Goal: Task Accomplishment & Management: Use online tool/utility

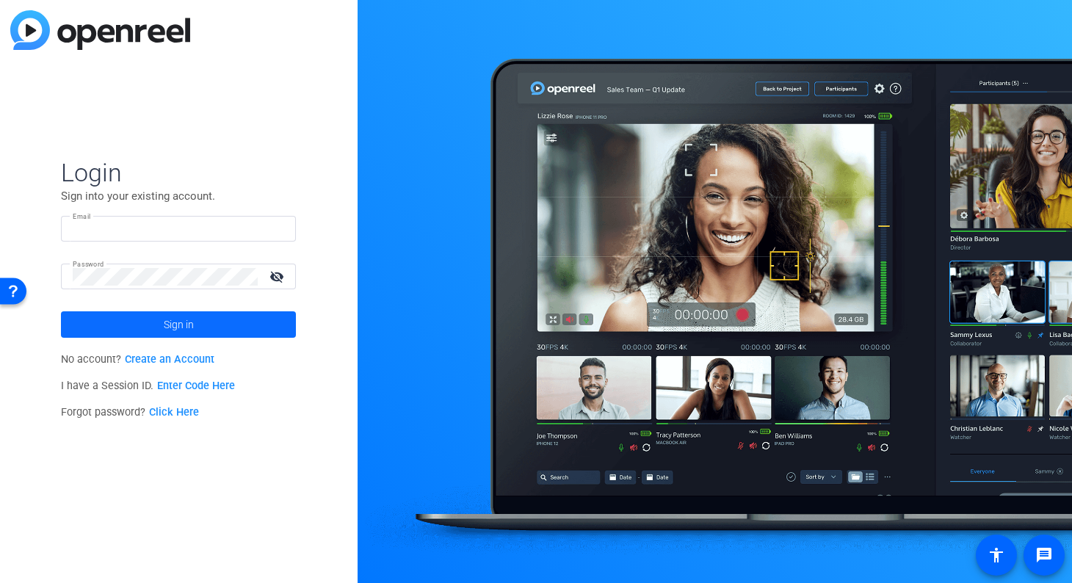
type input "SMousterakis@Sarepta.com"
click at [176, 331] on span "Sign in" at bounding box center [179, 324] width 30 height 37
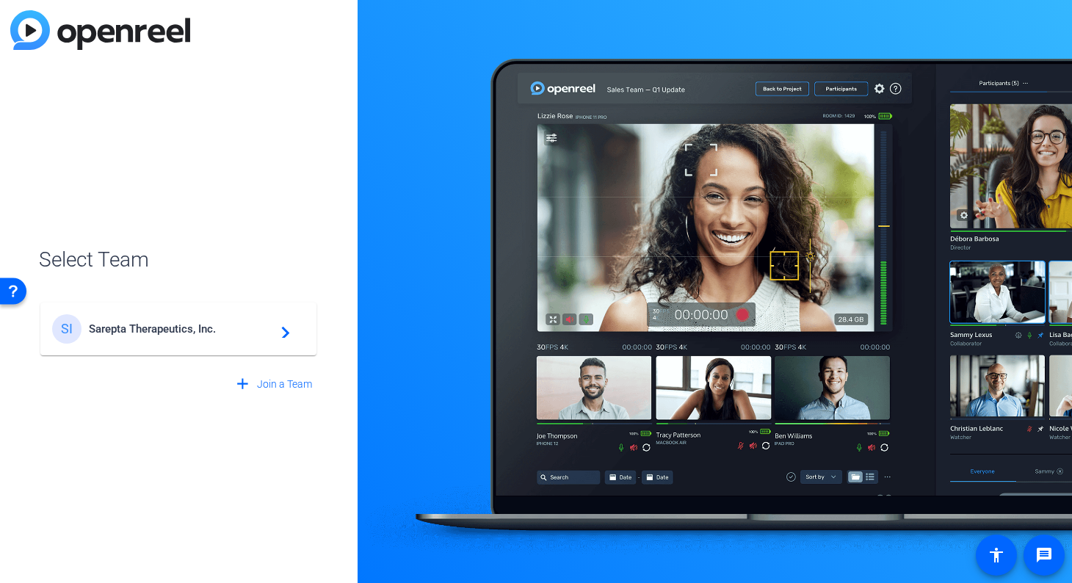
click at [308, 240] on openreel-guest-select-account "Select Team SI Sarepta Therapeutics, Inc. navigate_next add Join a Team" at bounding box center [178, 292] width 279 height 212
click at [186, 324] on span "Sarepta Therapeutics, Inc." at bounding box center [181, 328] width 184 height 13
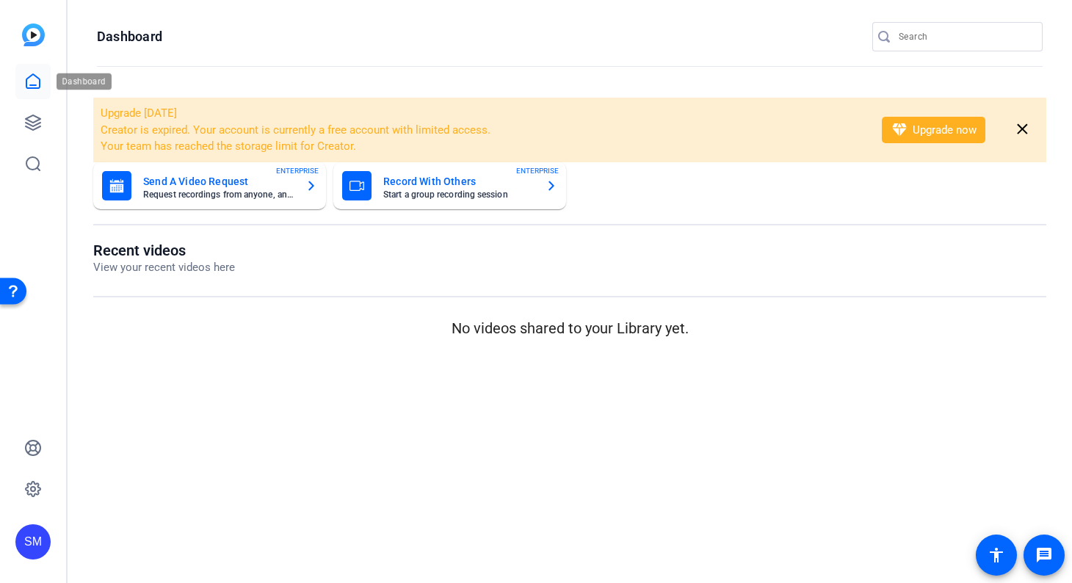
click at [29, 78] on icon at bounding box center [33, 82] width 18 height 18
click at [26, 124] on icon at bounding box center [33, 123] width 18 height 18
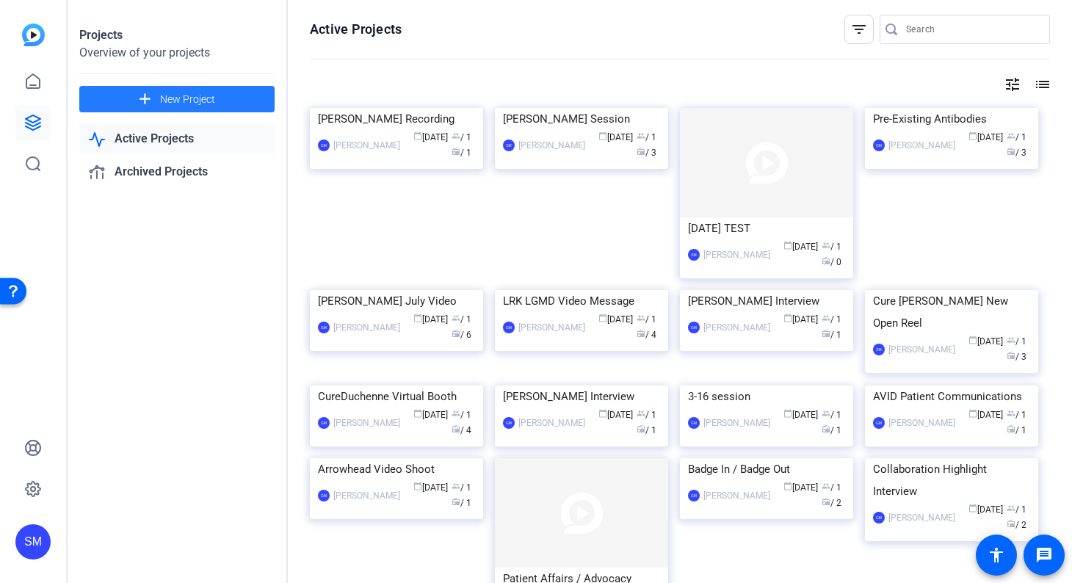
click at [164, 97] on span "New Project" at bounding box center [187, 99] width 55 height 15
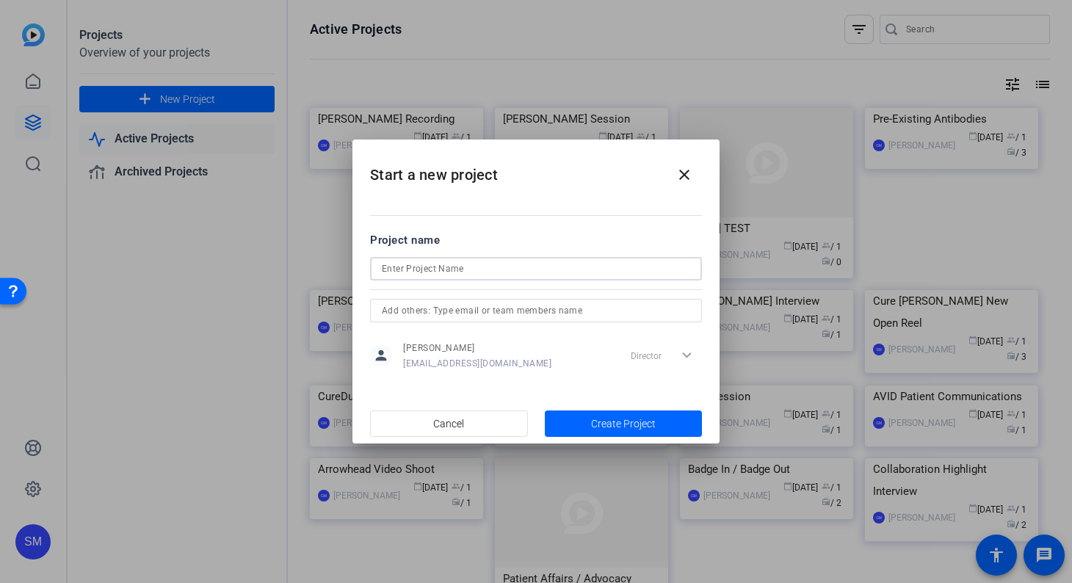
click at [418, 270] on input at bounding box center [536, 269] width 308 height 18
type input "Duncan Steven Molly Open Reel Test"
click at [634, 421] on span "Create Project" at bounding box center [623, 423] width 65 height 15
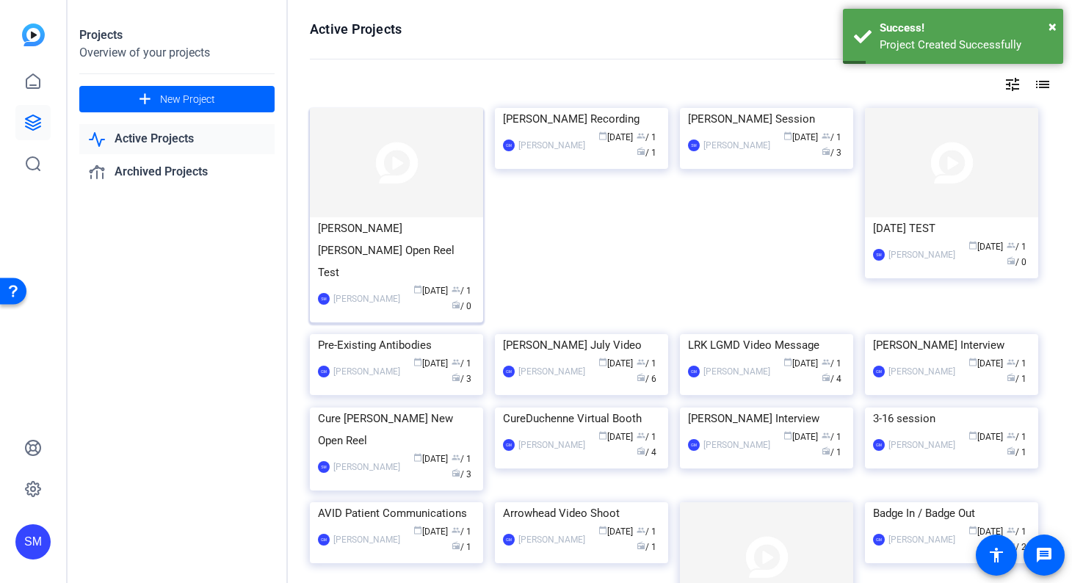
click at [371, 225] on div "Duncan Steven Molly Open Reel Test" at bounding box center [396, 250] width 157 height 66
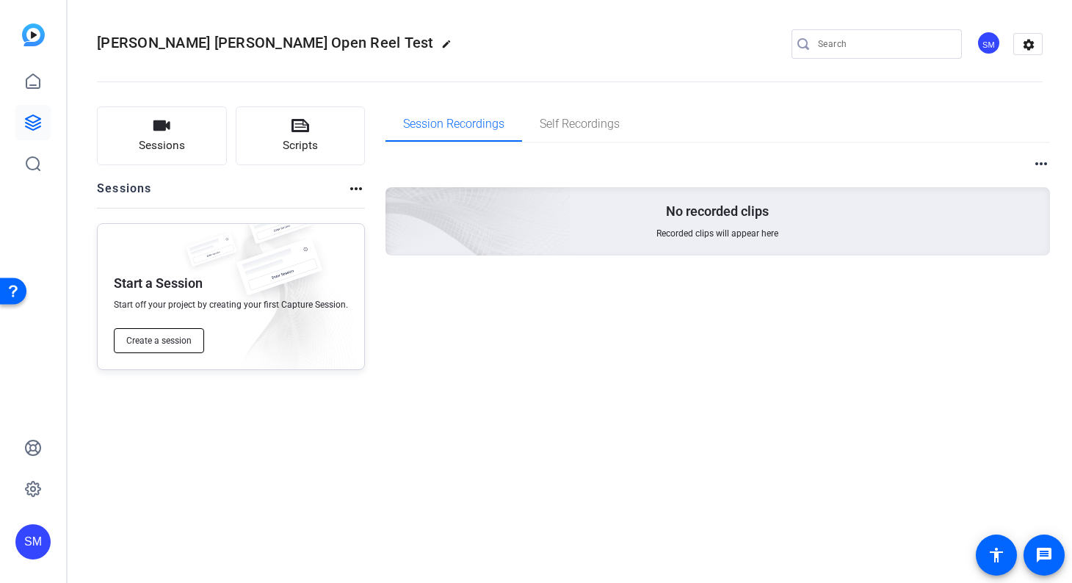
click at [181, 340] on span "Create a session" at bounding box center [158, 341] width 65 height 12
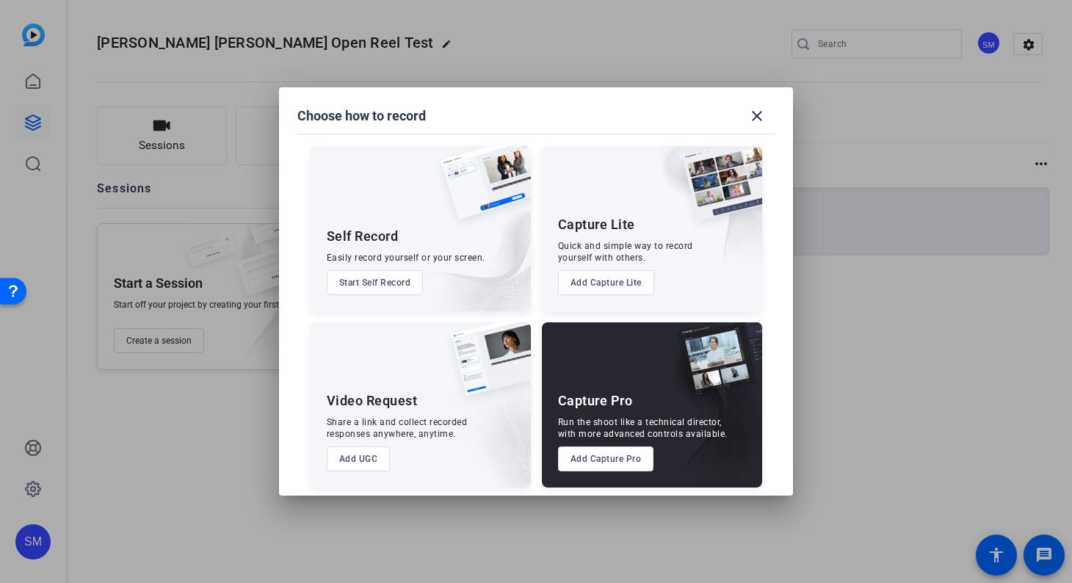
click at [206, 443] on div at bounding box center [536, 291] width 1072 height 583
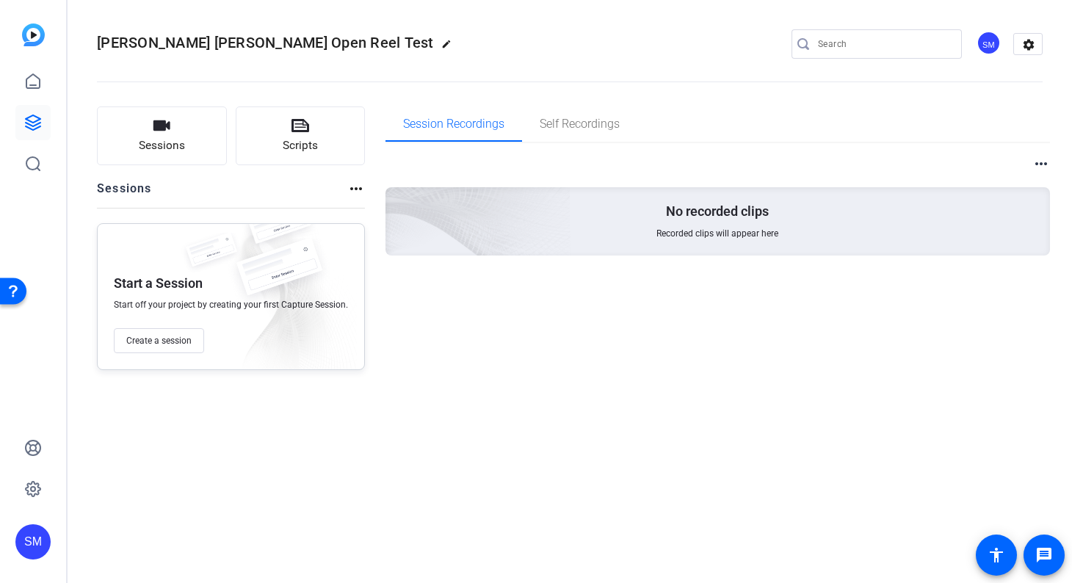
click at [350, 185] on mat-icon "more_horiz" at bounding box center [356, 189] width 18 height 18
click at [270, 304] on div at bounding box center [536, 291] width 1072 height 583
click at [167, 149] on span "Sessions" at bounding box center [162, 145] width 46 height 17
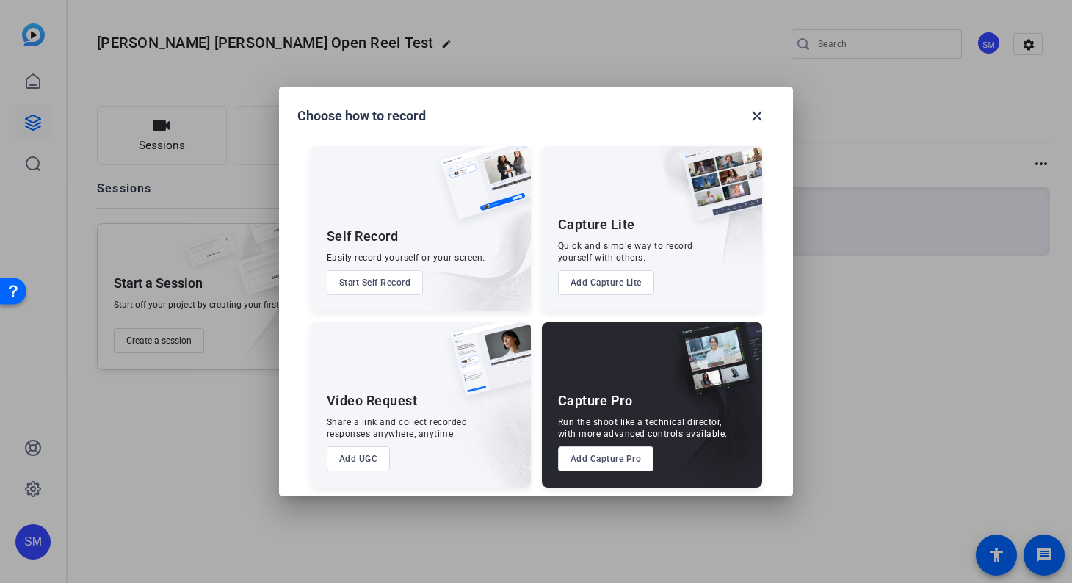
scroll to position [6, 0]
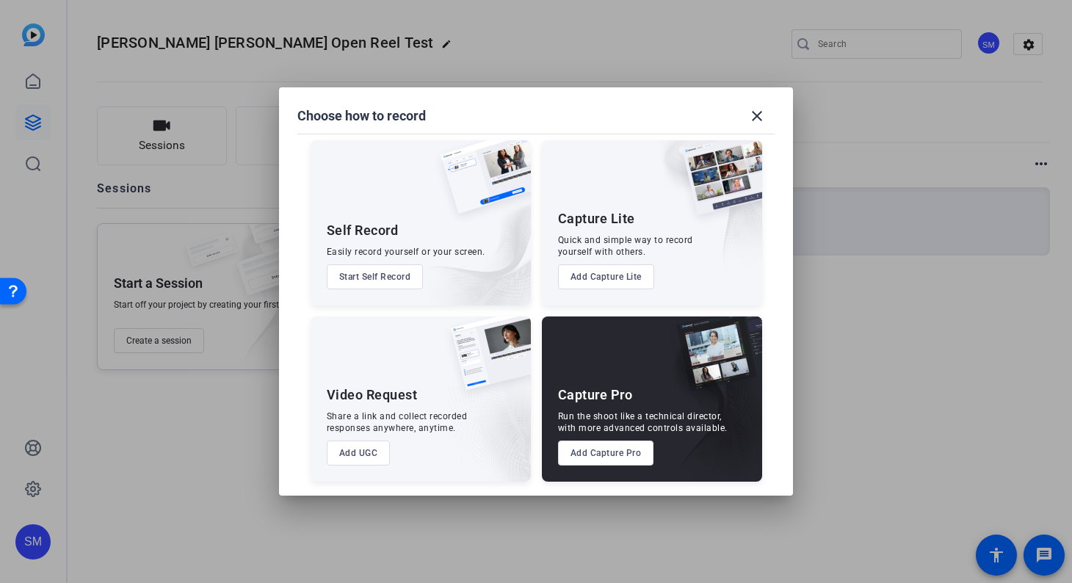
click at [601, 451] on button "Add Capture Pro" at bounding box center [606, 452] width 96 height 25
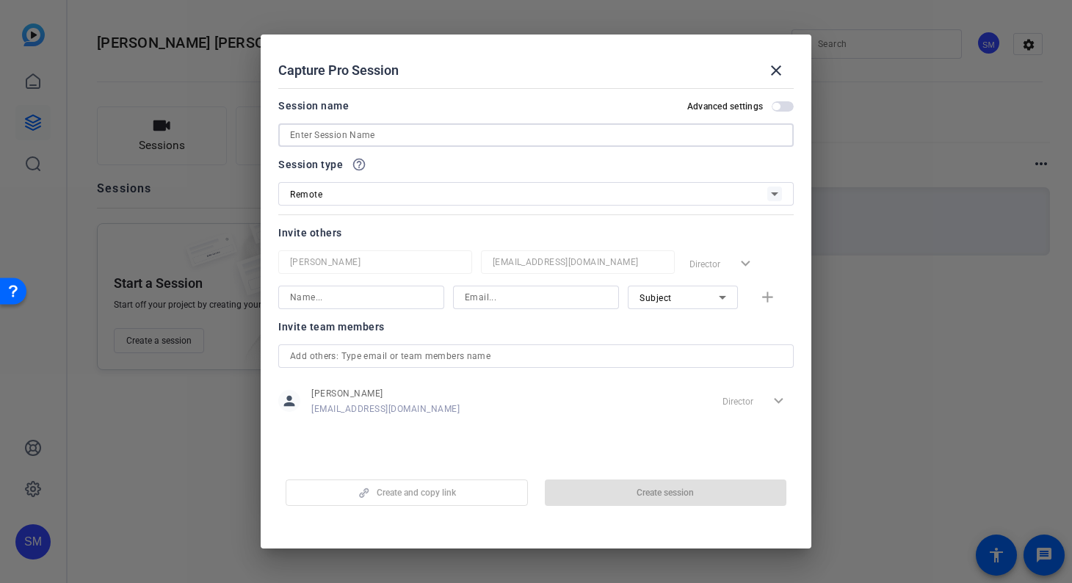
click at [410, 136] on input at bounding box center [536, 135] width 492 height 18
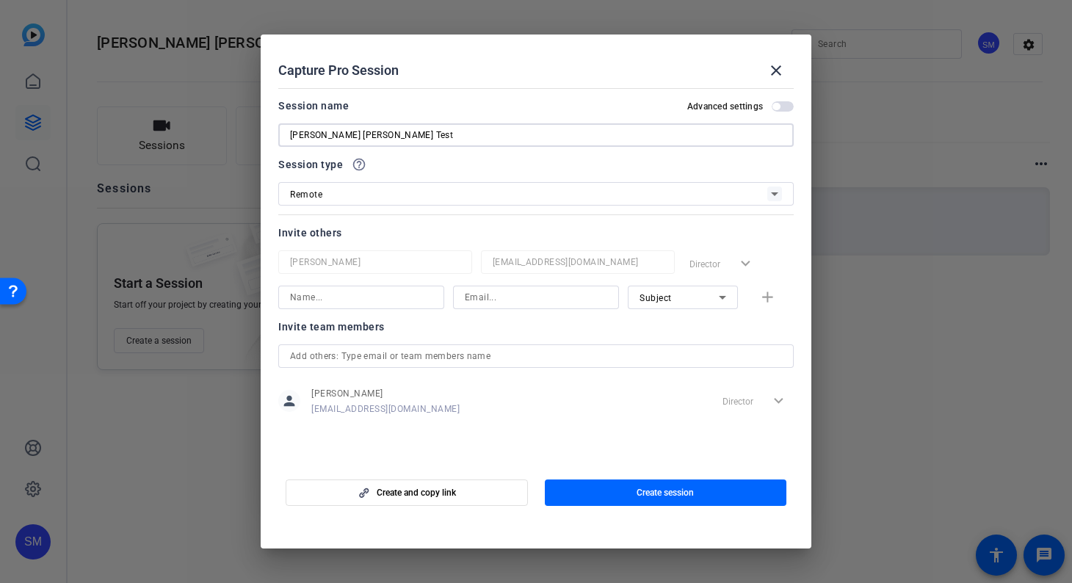
type input "[PERSON_NAME] [PERSON_NAME] Test"
click at [772, 194] on icon at bounding box center [775, 194] width 18 height 18
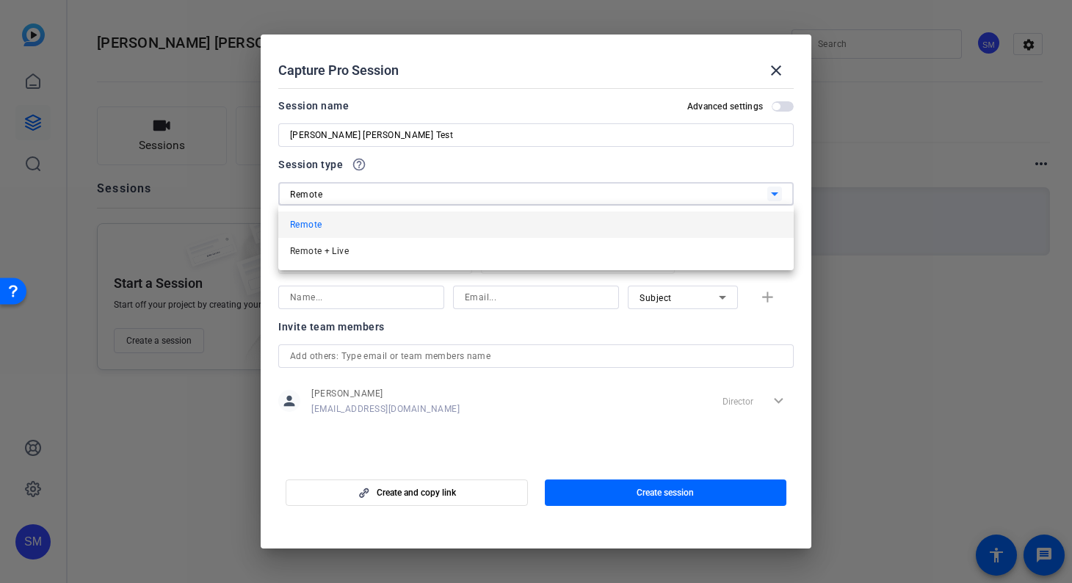
click at [737, 157] on div at bounding box center [536, 291] width 1072 height 583
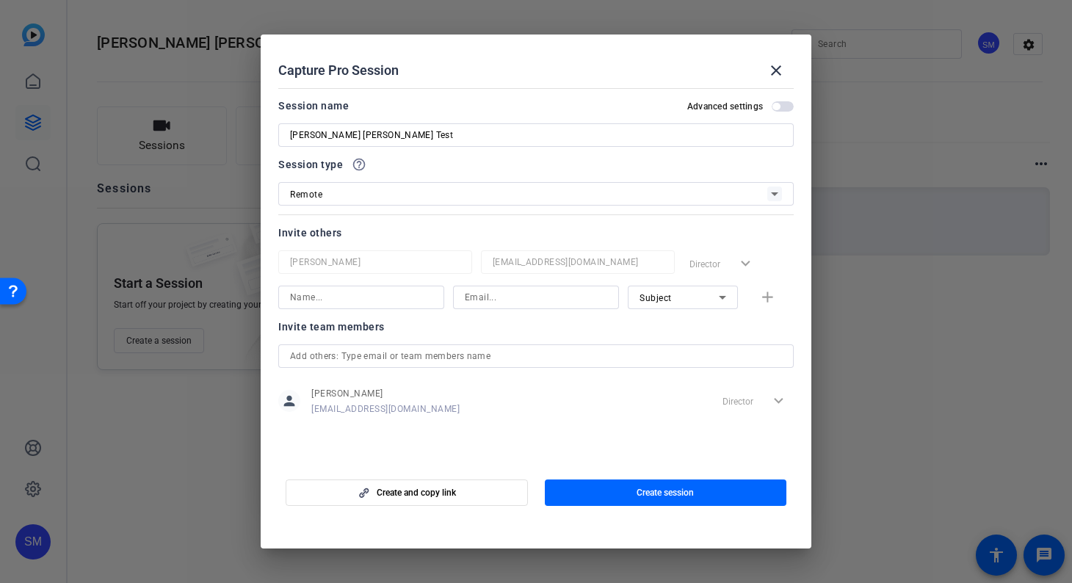
click at [719, 297] on icon at bounding box center [723, 298] width 18 height 18
click at [556, 328] on div at bounding box center [536, 291] width 1072 height 583
click at [722, 298] on icon at bounding box center [722, 298] width 7 height 4
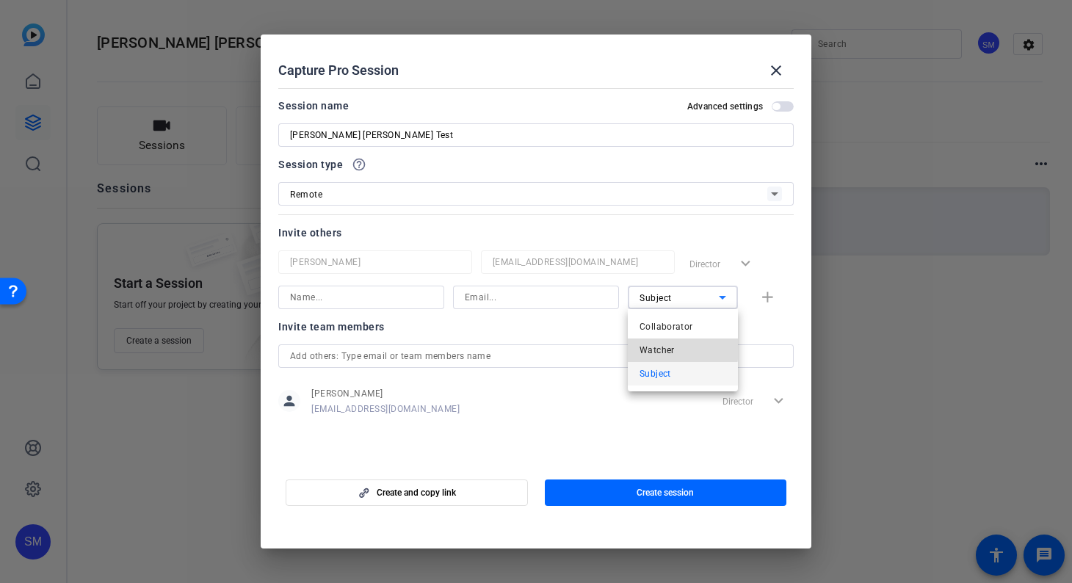
click at [648, 349] on span "Watcher" at bounding box center [656, 350] width 35 height 18
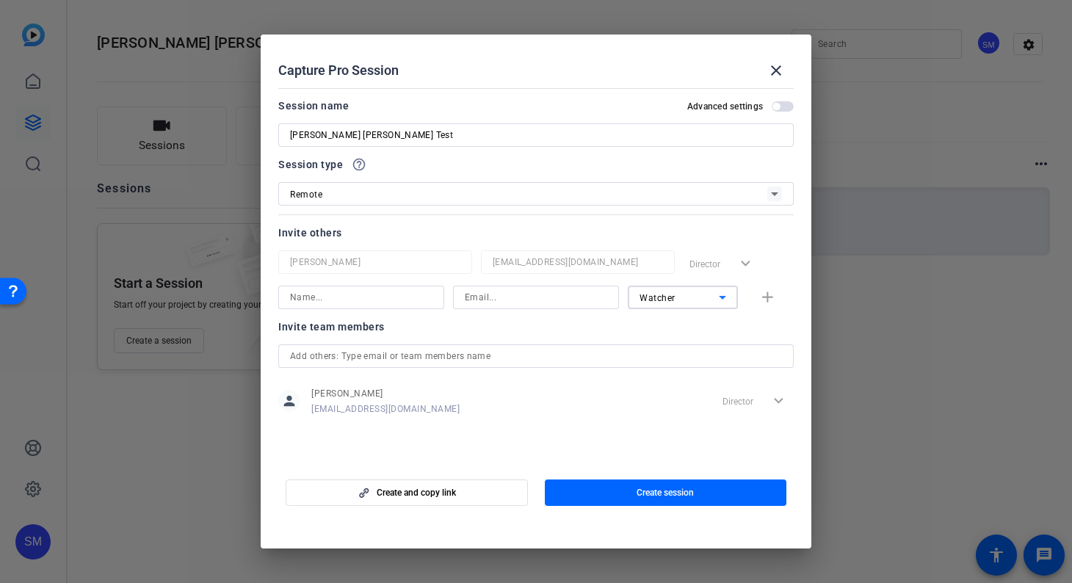
click at [468, 319] on div at bounding box center [536, 317] width 166 height 16
click at [779, 103] on span "button" at bounding box center [783, 106] width 22 height 10
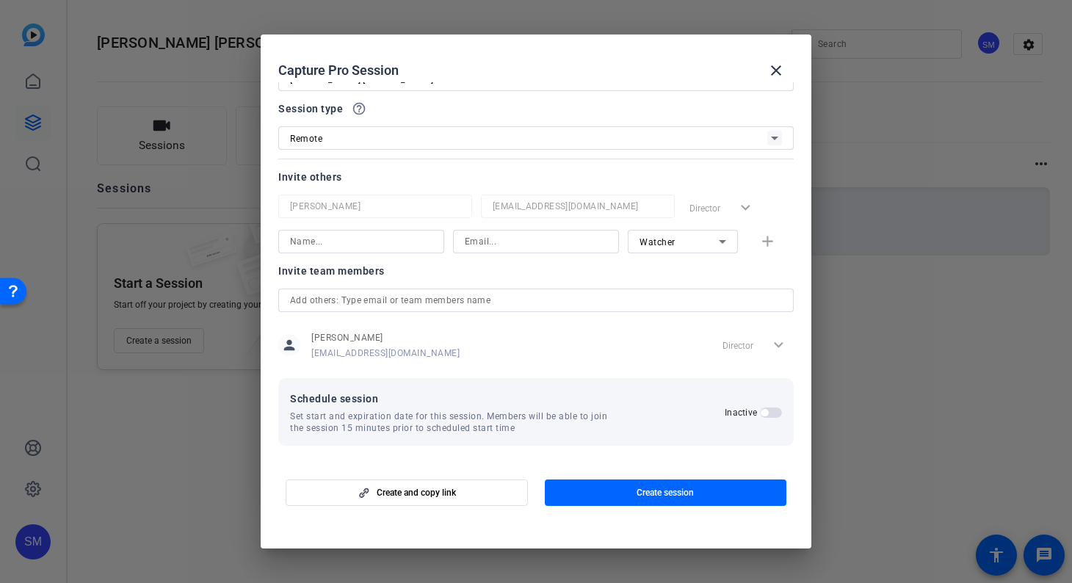
scroll to position [0, 0]
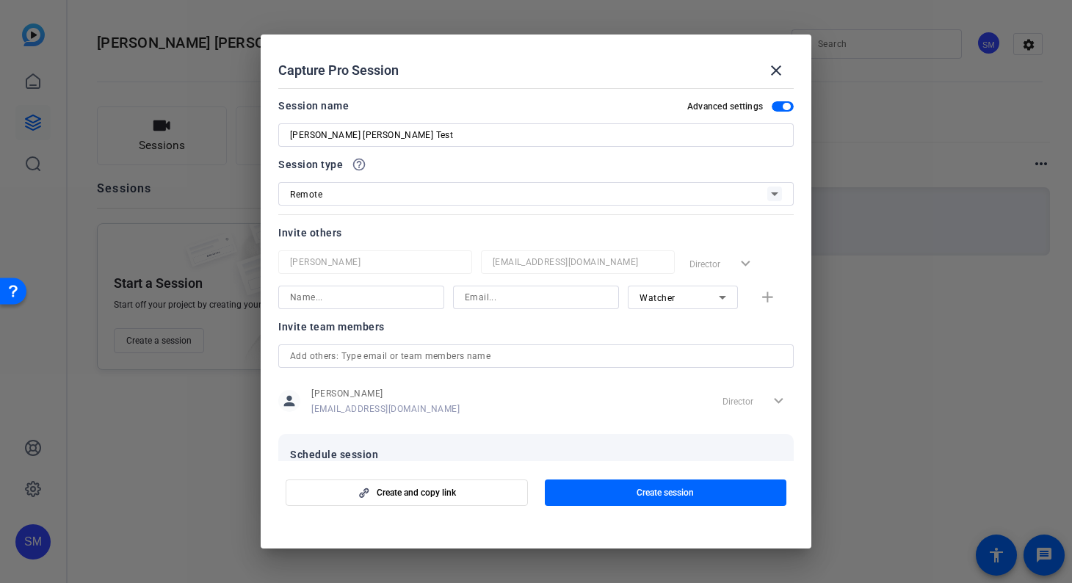
click at [772, 106] on span "button" at bounding box center [783, 106] width 22 height 10
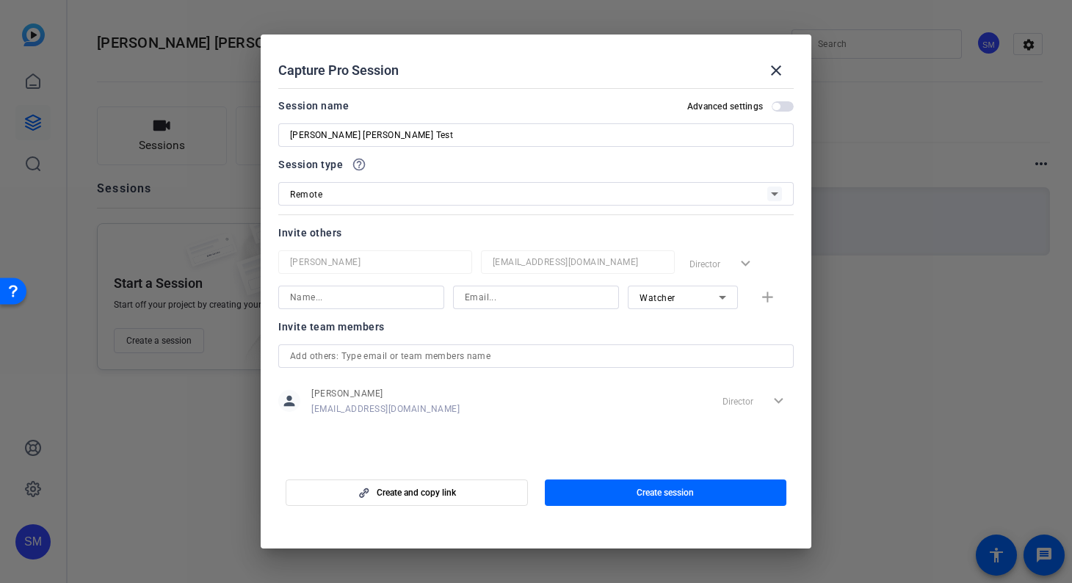
click at [329, 295] on input at bounding box center [361, 298] width 142 height 18
type input "M"
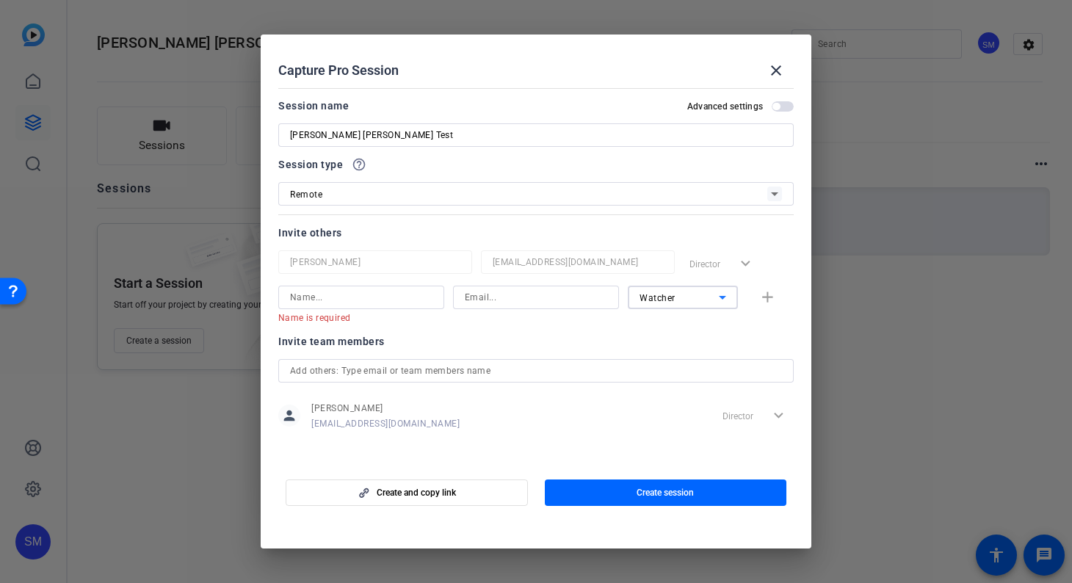
click at [714, 291] on icon at bounding box center [723, 298] width 18 height 18
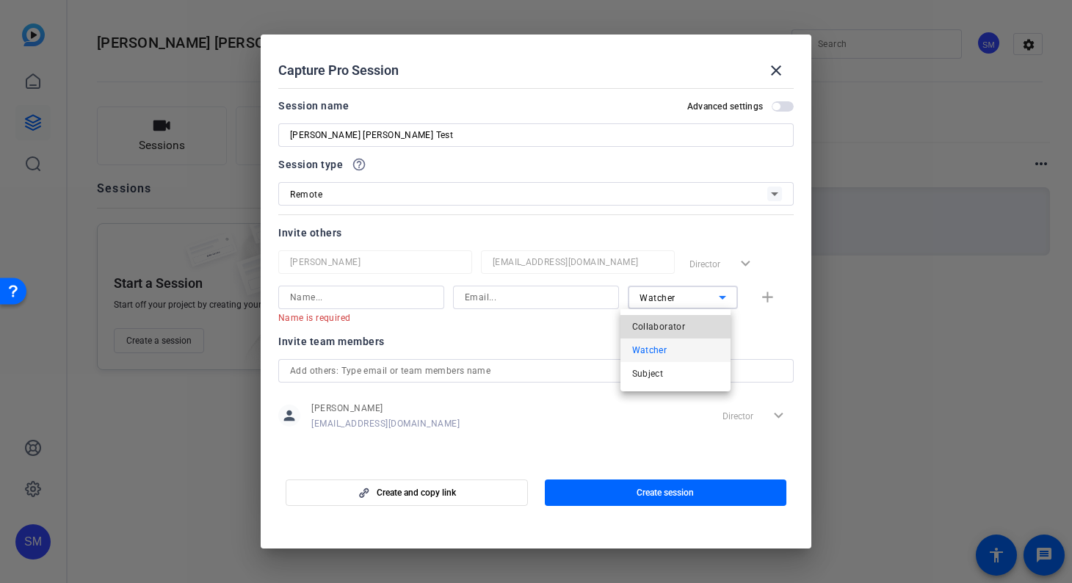
click at [681, 325] on span "Collaborator" at bounding box center [659, 327] width 54 height 18
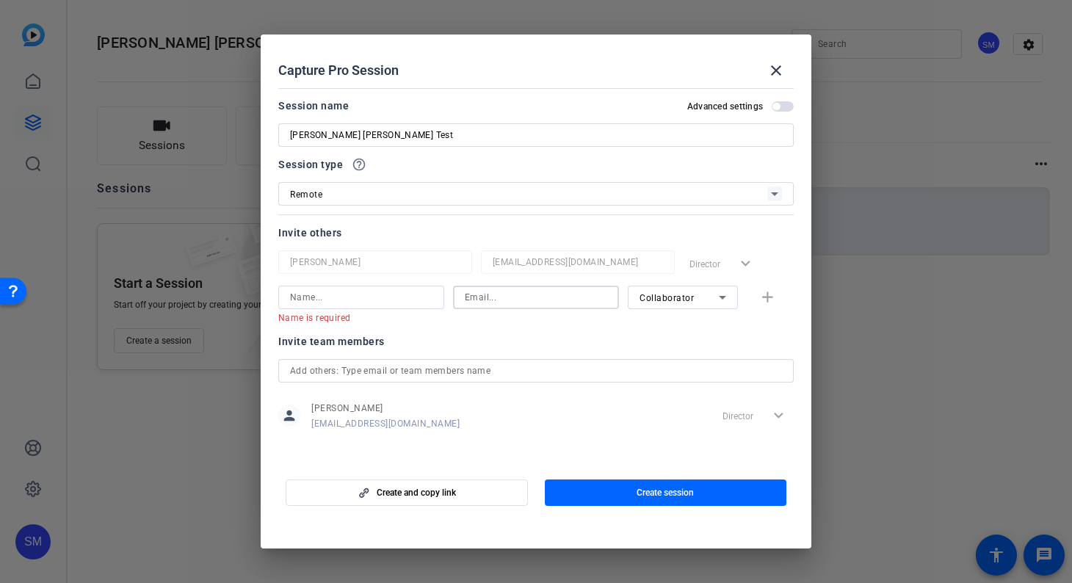
click at [489, 300] on input at bounding box center [536, 298] width 142 height 18
paste input "MBrennan@sarepta.com"
type input "MBrennan@sarepta.com"
click at [714, 299] on icon at bounding box center [723, 298] width 18 height 18
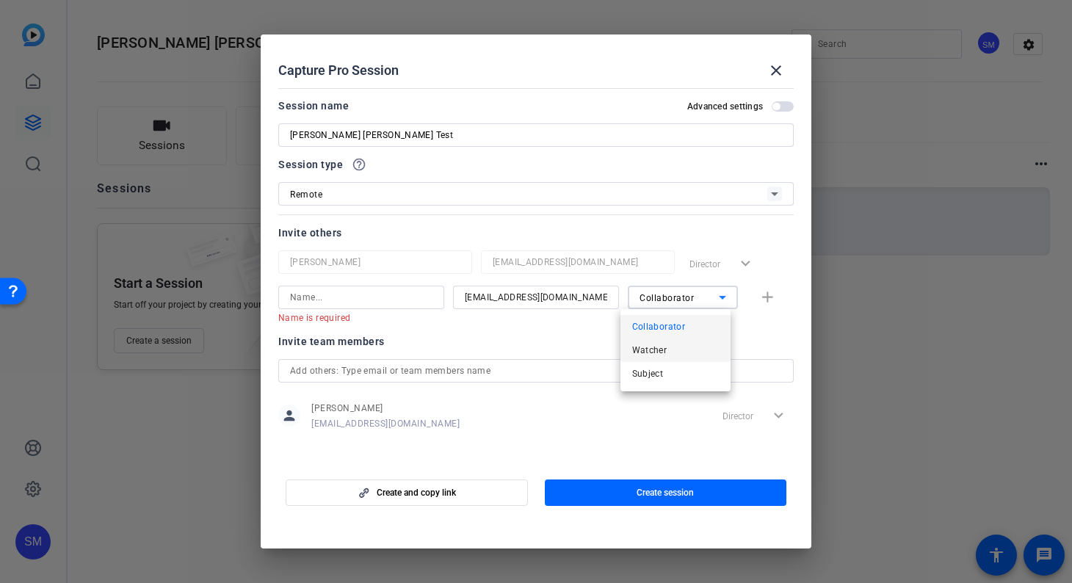
click at [662, 347] on span "Watcher" at bounding box center [649, 350] width 35 height 18
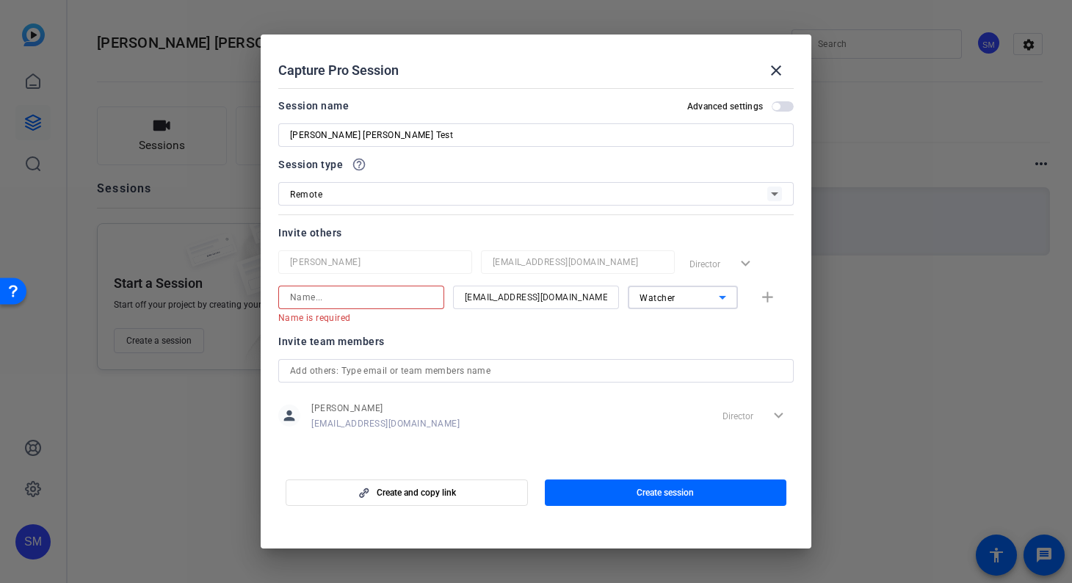
click at [333, 299] on input at bounding box center [361, 298] width 142 height 18
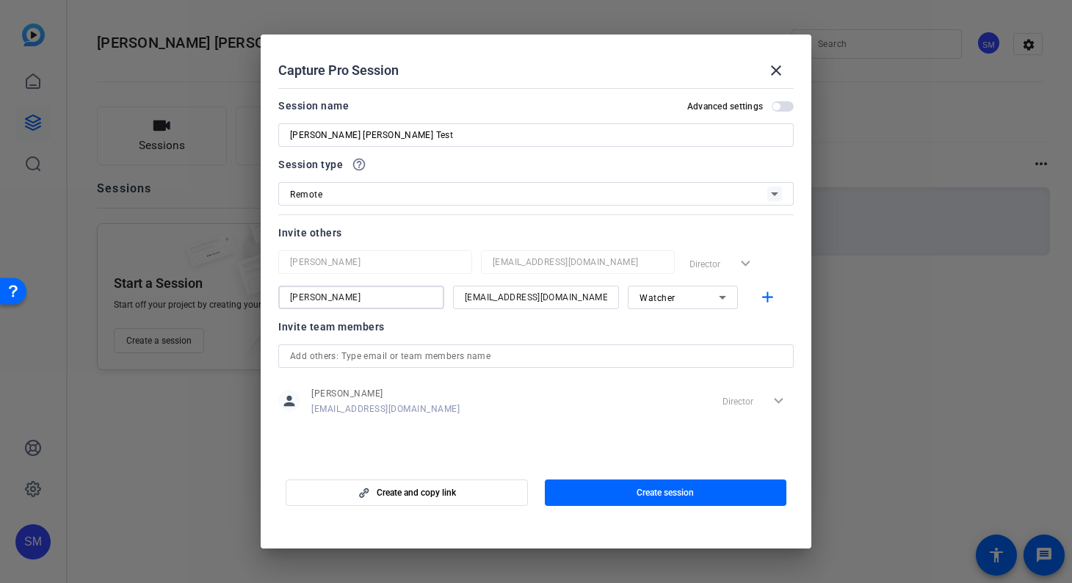
type input "Molly Brennan"
click at [613, 431] on div "Invite team members person Steven Mousterakis smousterakis@sarepta.com Director…" at bounding box center [535, 376] width 515 height 116
click at [667, 495] on span "Create session" at bounding box center [664, 493] width 57 height 12
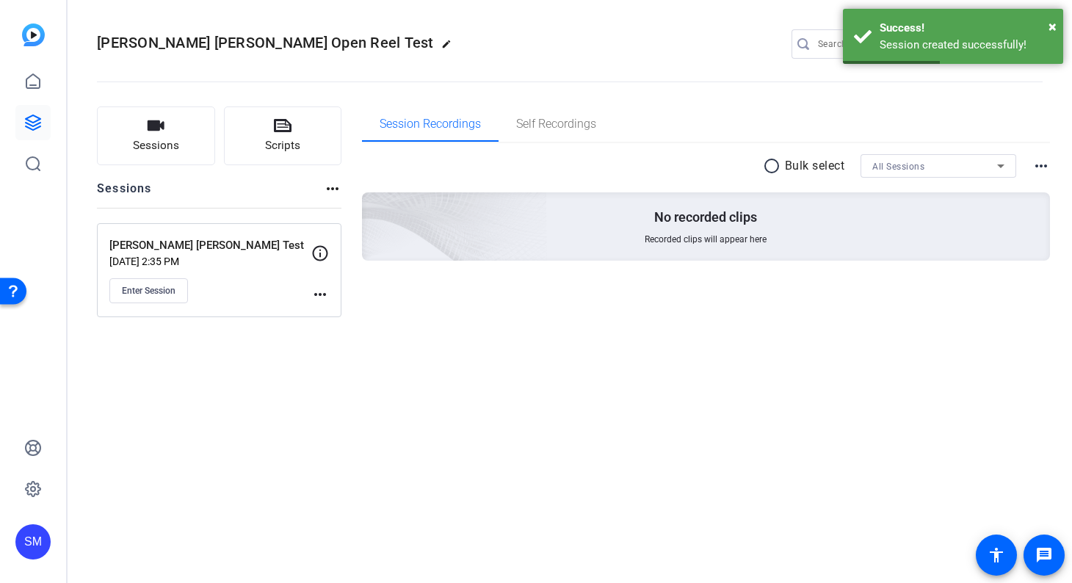
click at [323, 291] on mat-icon "more_horiz" at bounding box center [320, 295] width 18 height 18
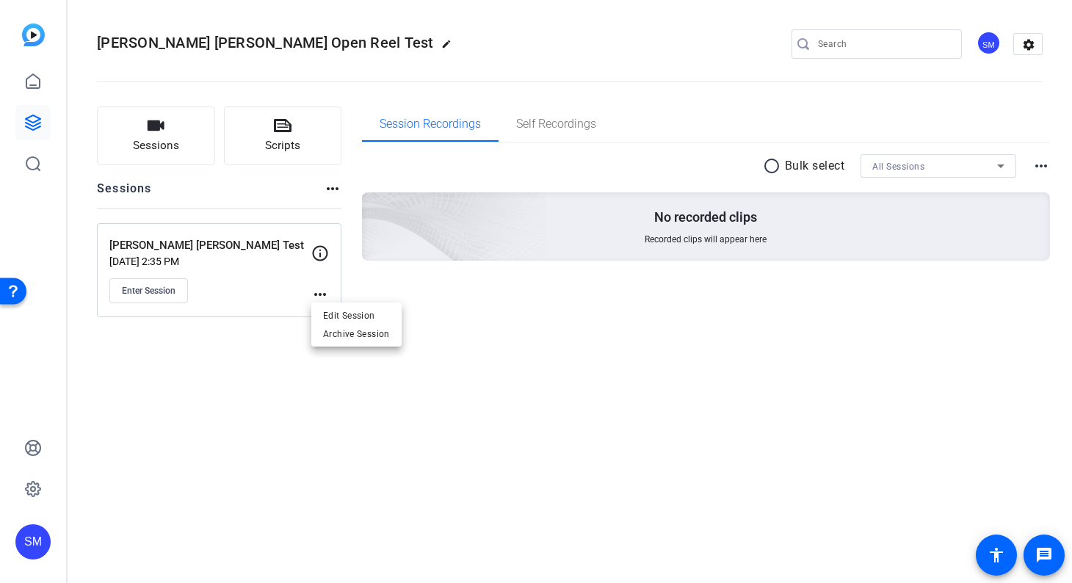
click at [162, 290] on div at bounding box center [536, 291] width 1072 height 583
click at [138, 292] on span "Enter Session" at bounding box center [149, 291] width 54 height 12
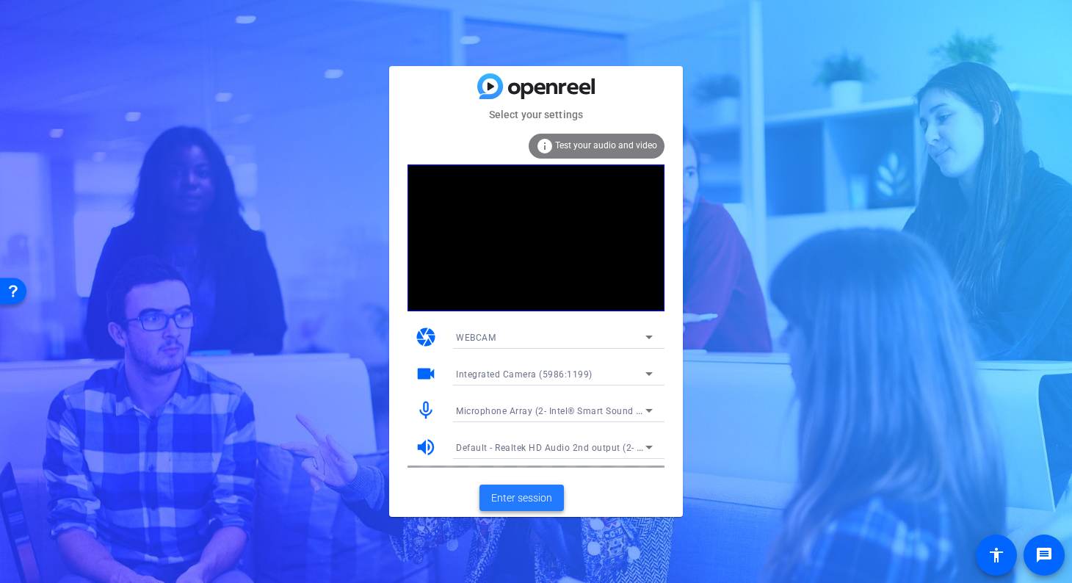
click at [522, 496] on span "Enter session" at bounding box center [521, 497] width 61 height 15
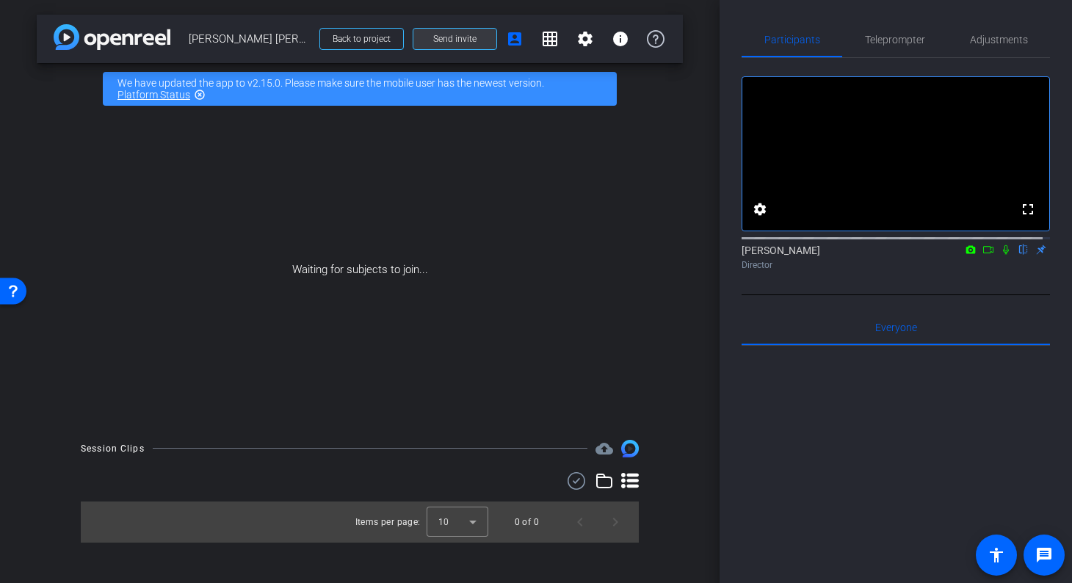
click at [463, 41] on span "Send invite" at bounding box center [454, 39] width 43 height 12
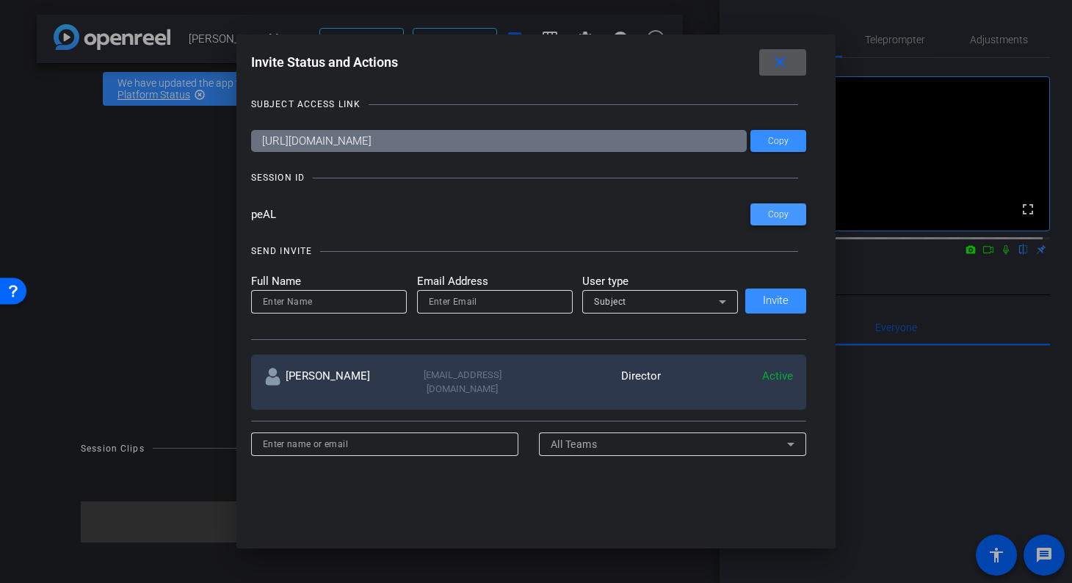
click at [781, 213] on span "Copy" at bounding box center [778, 214] width 21 height 11
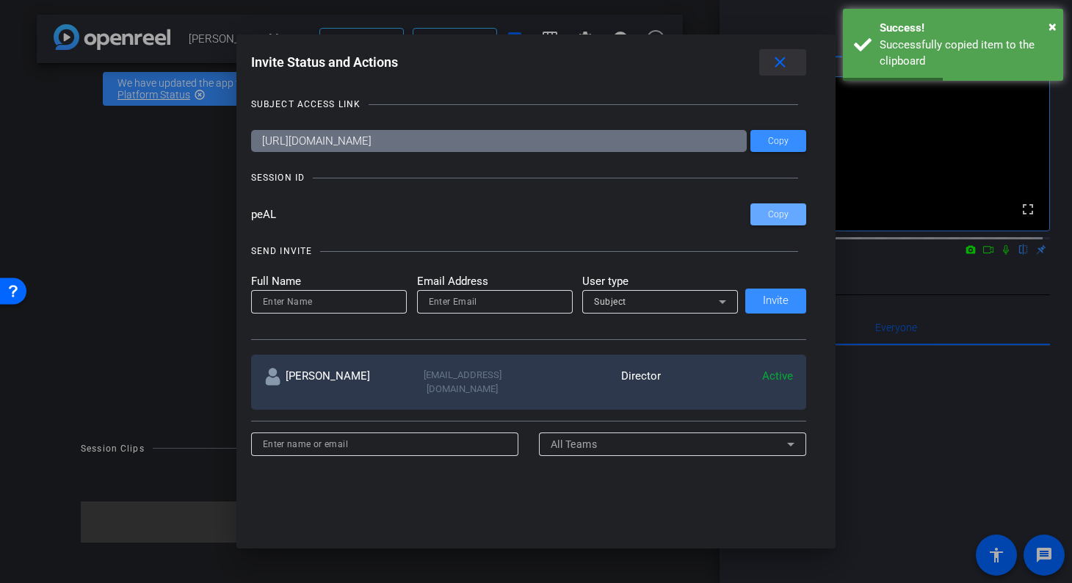
click at [786, 65] on mat-icon "close" at bounding box center [780, 63] width 18 height 18
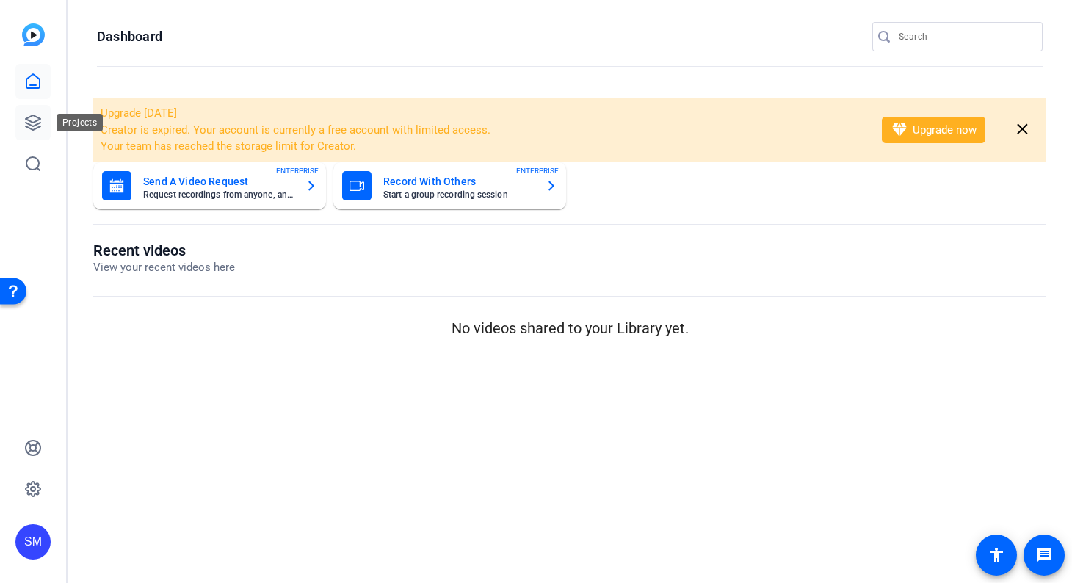
click at [29, 120] on icon at bounding box center [33, 122] width 15 height 15
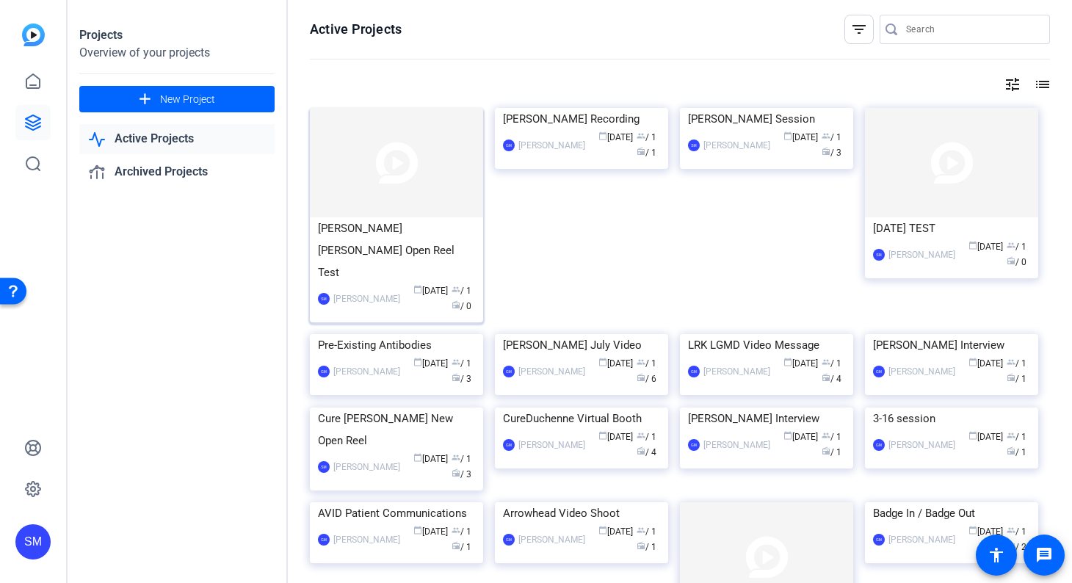
click at [406, 231] on div "Duncan Steven Molly Open Reel Test" at bounding box center [396, 250] width 157 height 66
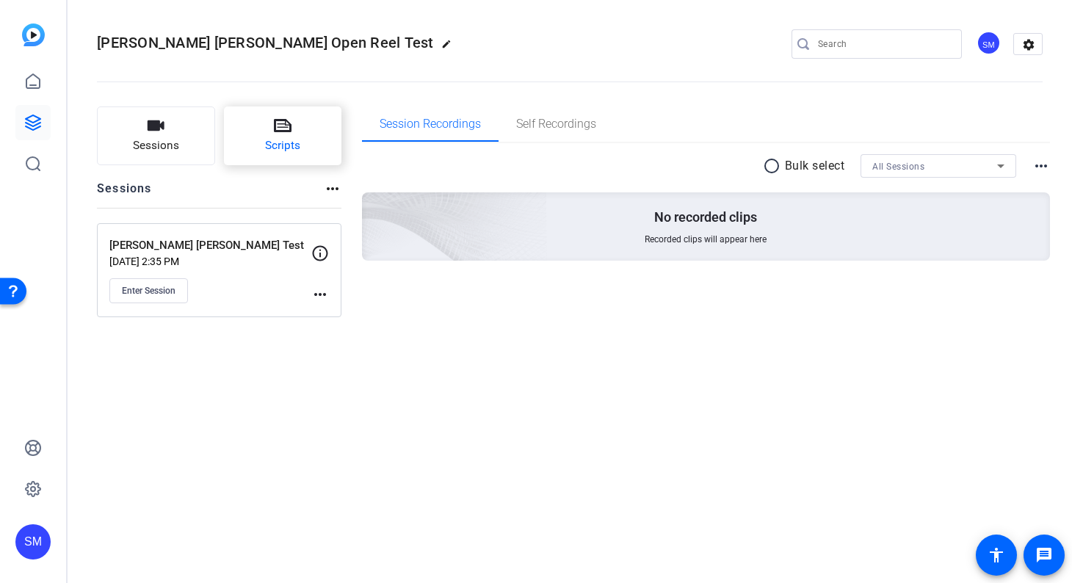
click at [277, 127] on icon at bounding box center [283, 125] width 18 height 13
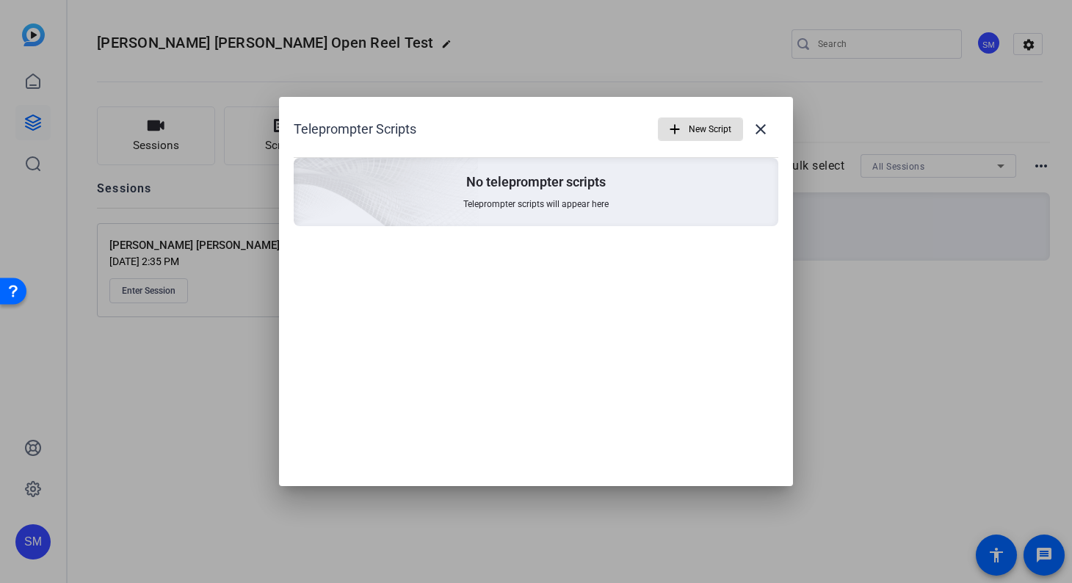
click at [686, 127] on span "button" at bounding box center [700, 129] width 84 height 35
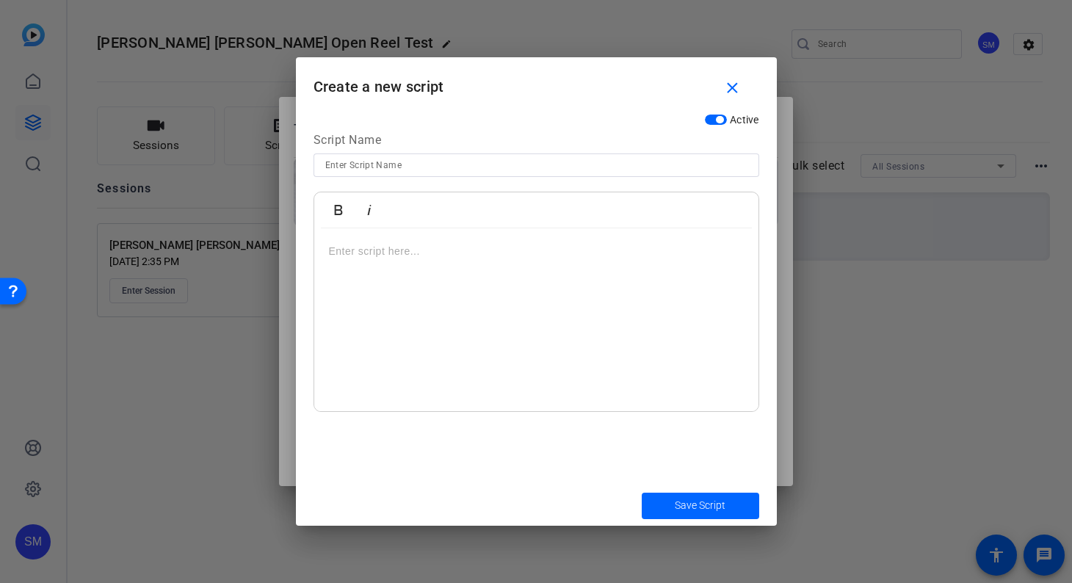
click at [358, 250] on p at bounding box center [536, 251] width 415 height 16
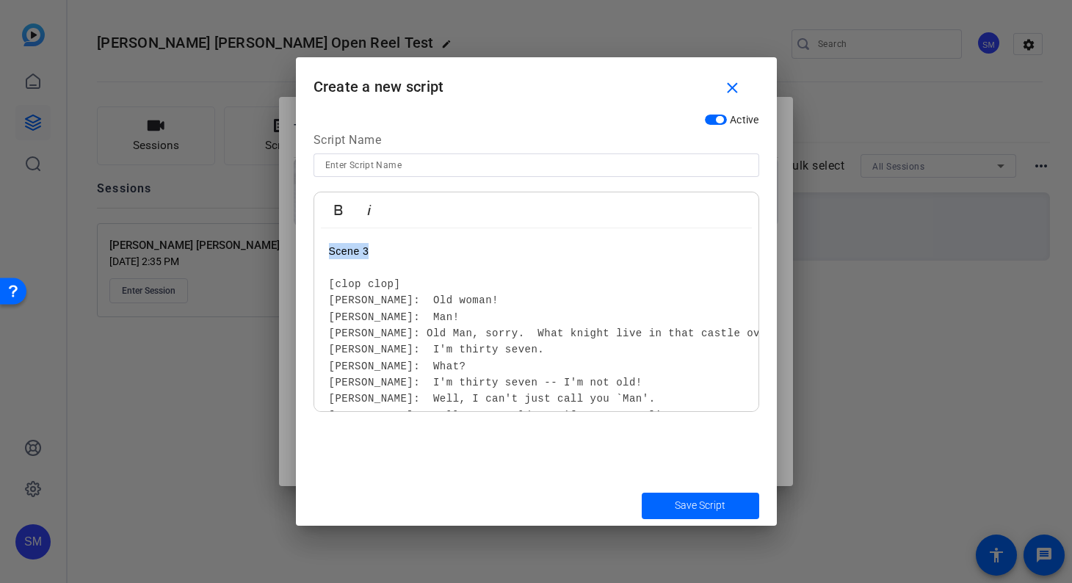
drag, startPoint x: 385, startPoint y: 250, endPoint x: 302, endPoint y: 250, distance: 83.0
click at [302, 250] on div "Active Script Name Bold Italic Scene 3 [clop clop] ARTHUR: Old woman! DENNIS: M…" at bounding box center [536, 295] width 481 height 379
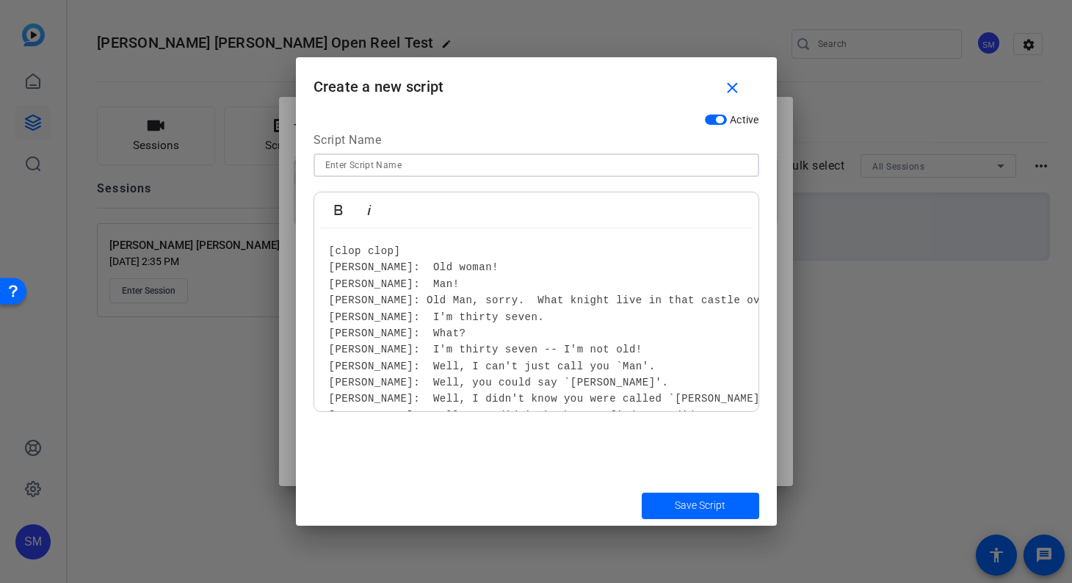
click at [346, 160] on input at bounding box center [536, 165] width 422 height 18
paste input "Scene 3"
type input "Scene 3"
click at [699, 505] on span "Save Script" at bounding box center [700, 505] width 51 height 15
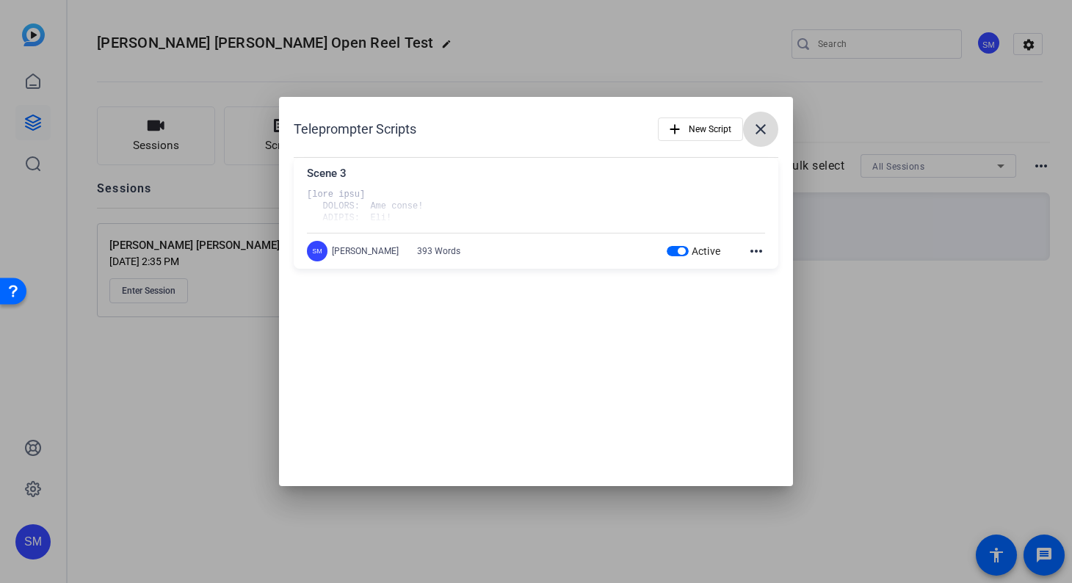
click at [760, 129] on mat-icon "close" at bounding box center [761, 129] width 18 height 18
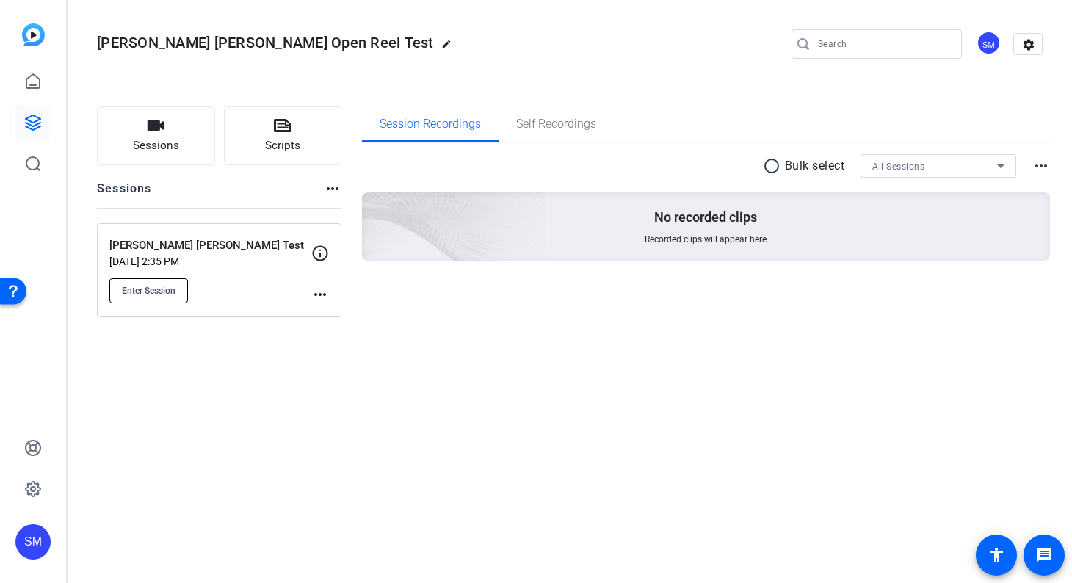
click at [159, 292] on span "Enter Session" at bounding box center [149, 291] width 54 height 12
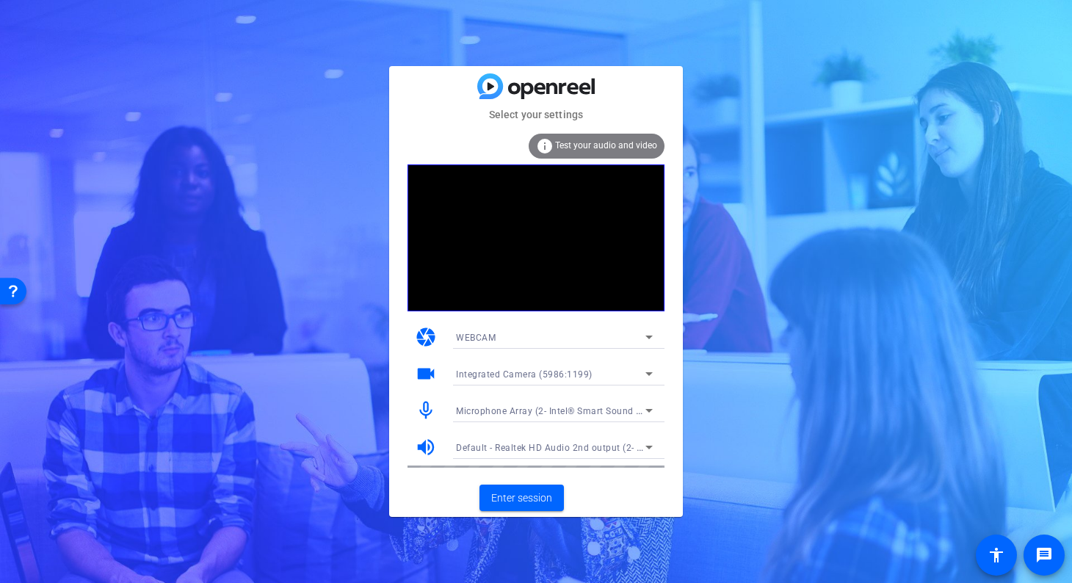
click at [650, 374] on icon at bounding box center [648, 374] width 7 height 4
click at [712, 362] on div at bounding box center [536, 291] width 1072 height 583
click at [647, 338] on icon at bounding box center [648, 337] width 7 height 4
click at [713, 338] on div at bounding box center [536, 291] width 1072 height 583
click at [529, 496] on span "Enter session" at bounding box center [521, 497] width 61 height 15
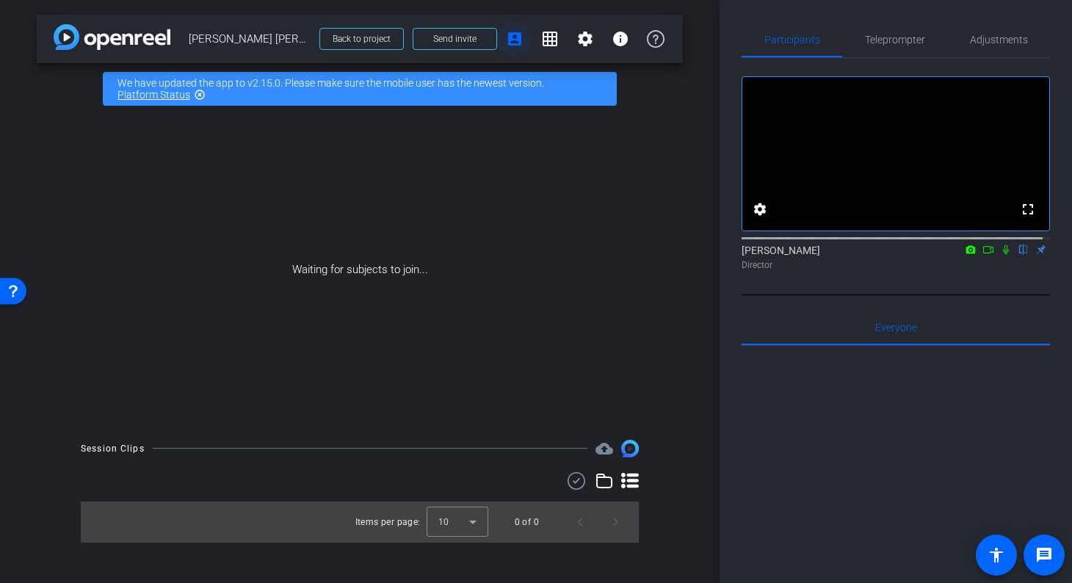
click at [509, 40] on mat-icon "account_box" at bounding box center [515, 39] width 18 height 18
click at [546, 32] on mat-icon "grid_on" at bounding box center [550, 39] width 18 height 18
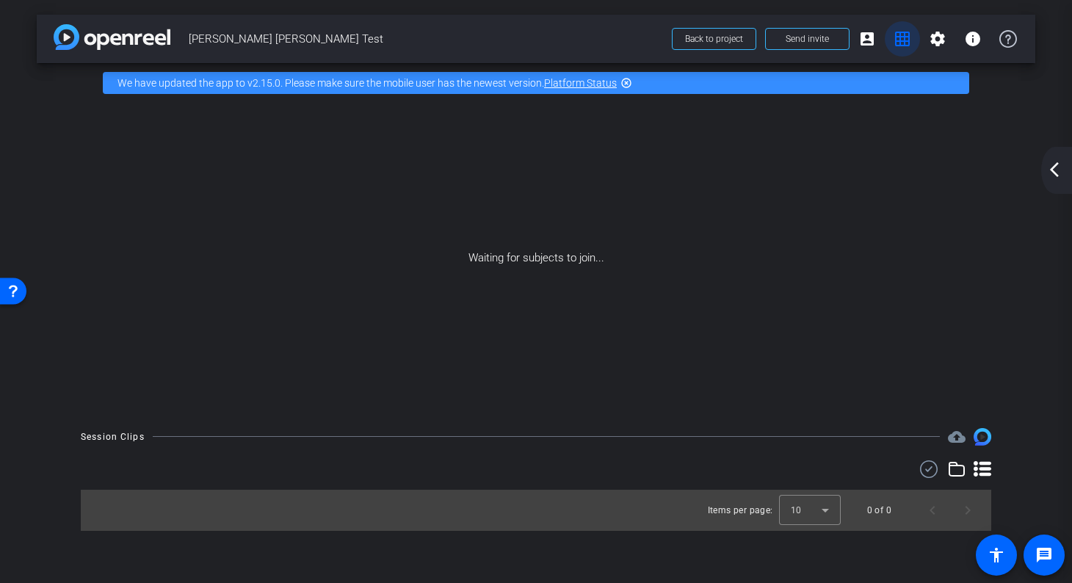
click at [907, 37] on mat-icon "grid_on" at bounding box center [902, 39] width 18 height 18
click at [1049, 169] on mat-icon "arrow_back_ios_new" at bounding box center [1054, 170] width 18 height 18
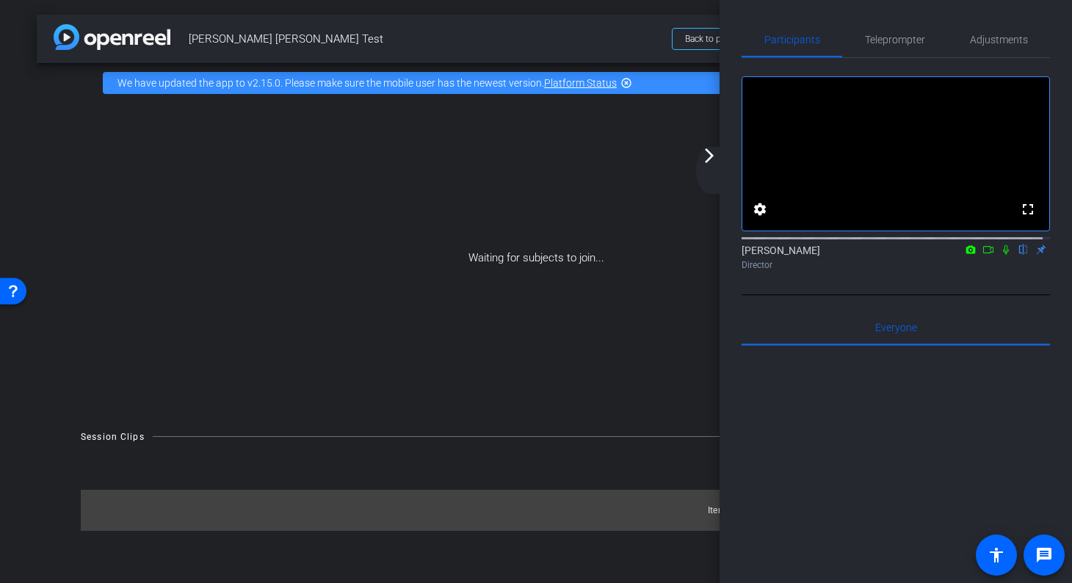
click at [714, 145] on div "Waiting for subjects to join..." at bounding box center [536, 258] width 998 height 311
click at [708, 153] on mat-icon "arrow_forward_ios" at bounding box center [709, 156] width 18 height 18
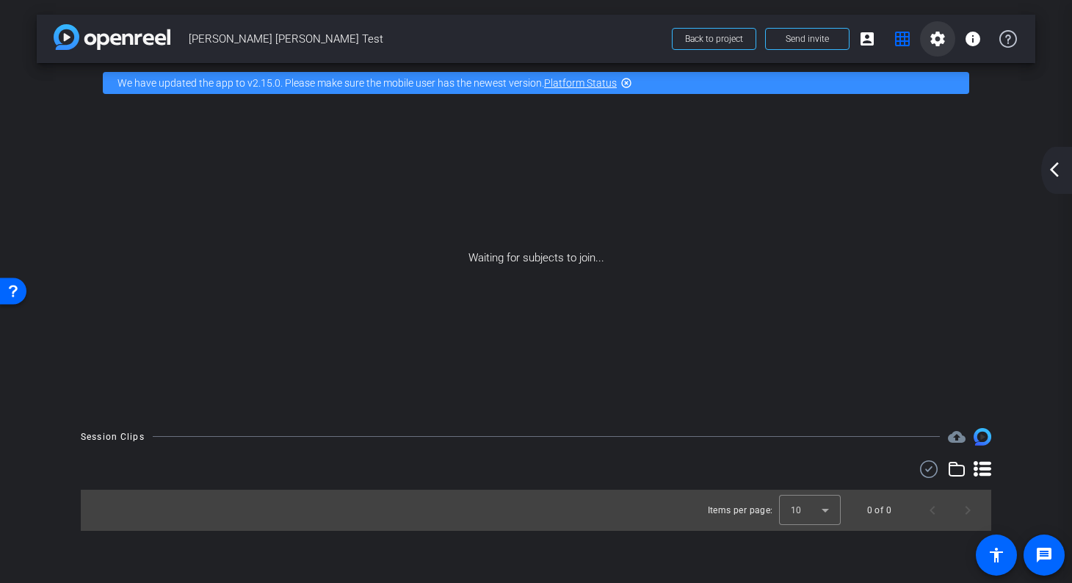
click at [931, 34] on mat-icon "settings" at bounding box center [938, 39] width 18 height 18
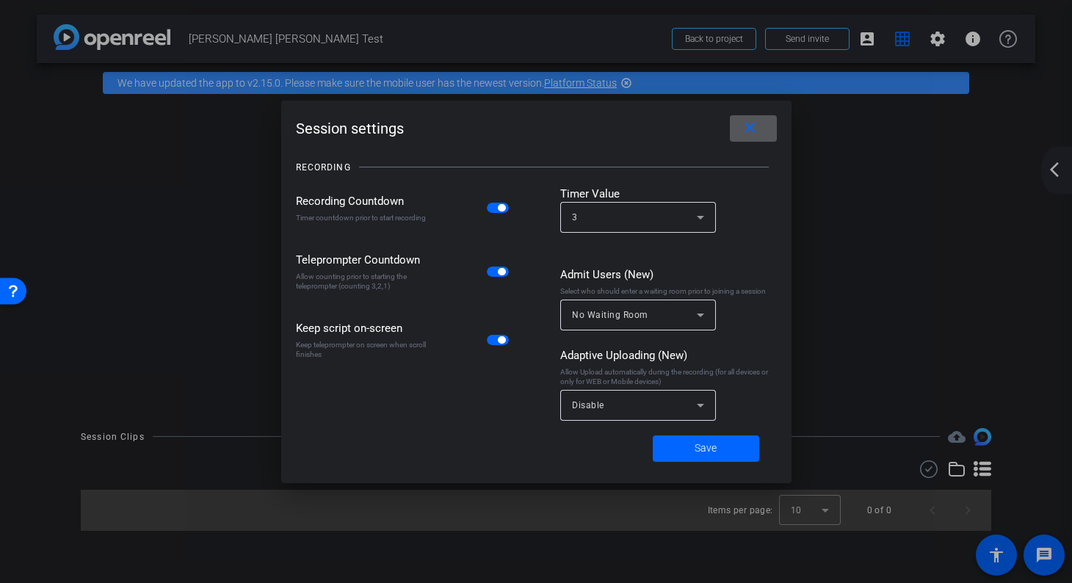
click at [752, 128] on mat-icon "close" at bounding box center [750, 128] width 18 height 18
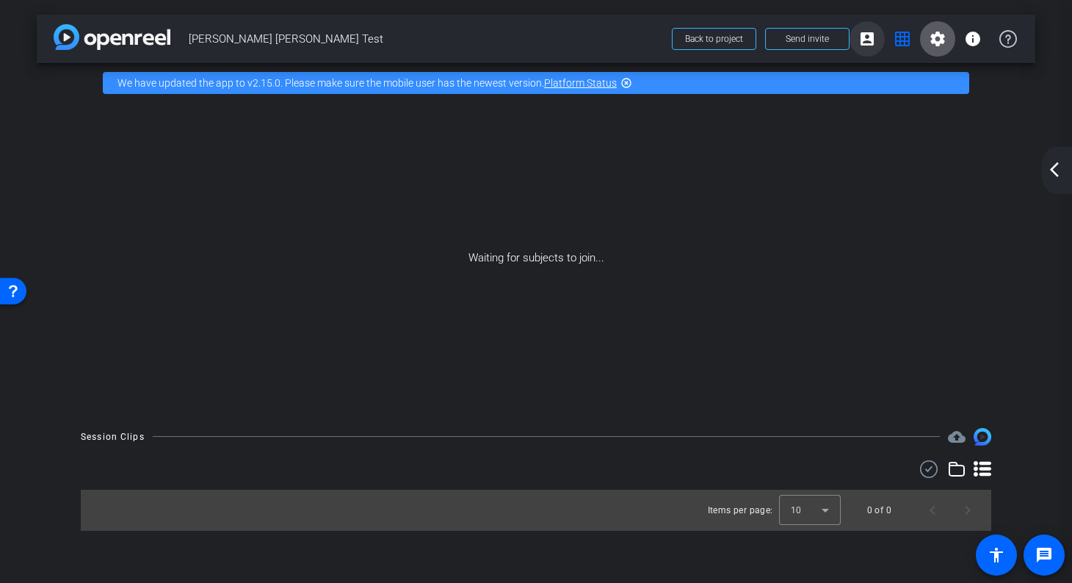
click at [854, 37] on span at bounding box center [866, 38] width 35 height 35
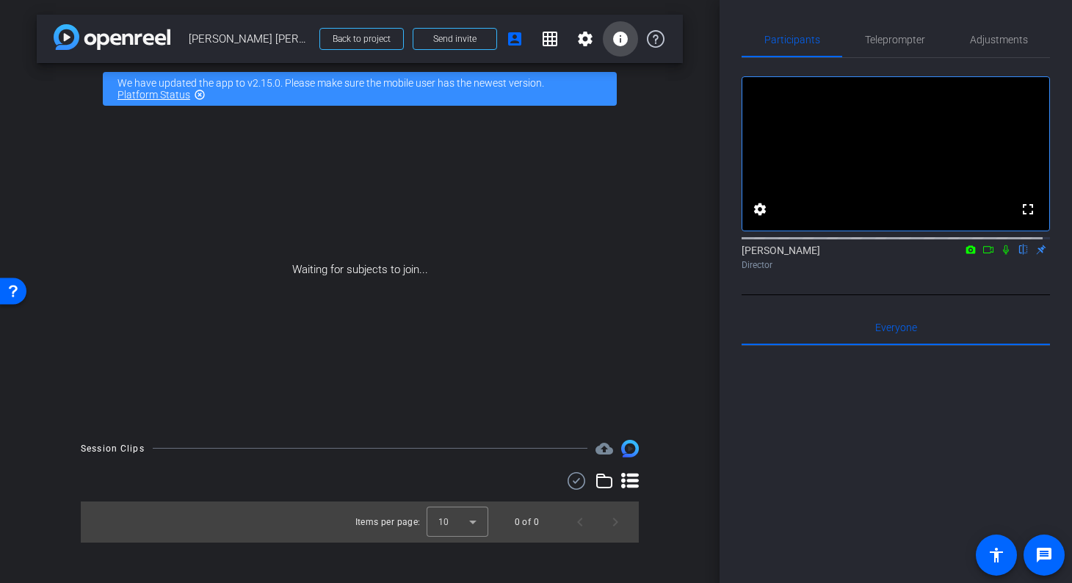
click at [623, 36] on mat-icon "info" at bounding box center [621, 39] width 18 height 18
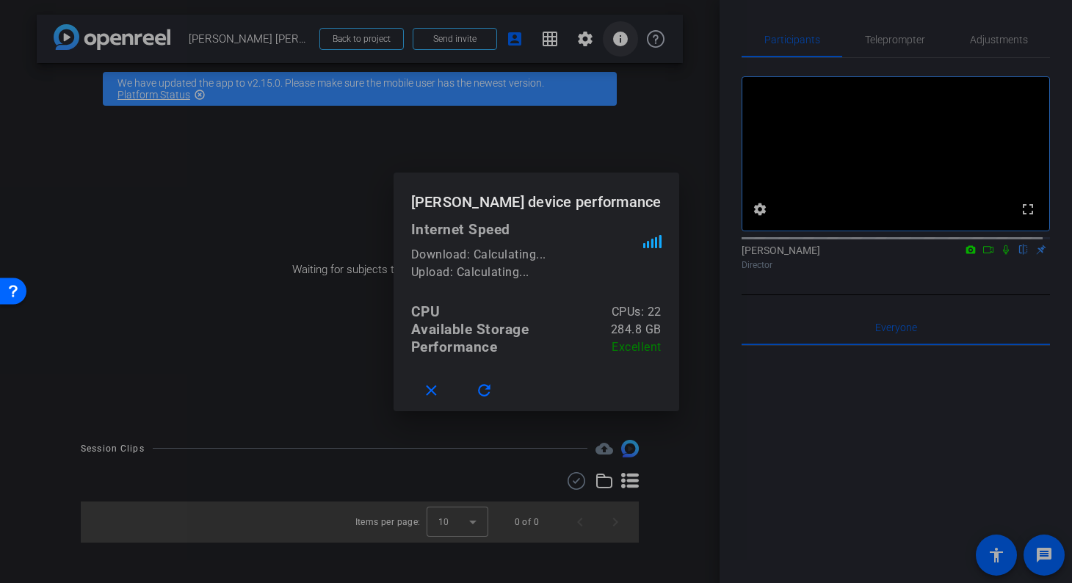
click at [623, 36] on div at bounding box center [536, 291] width 1072 height 583
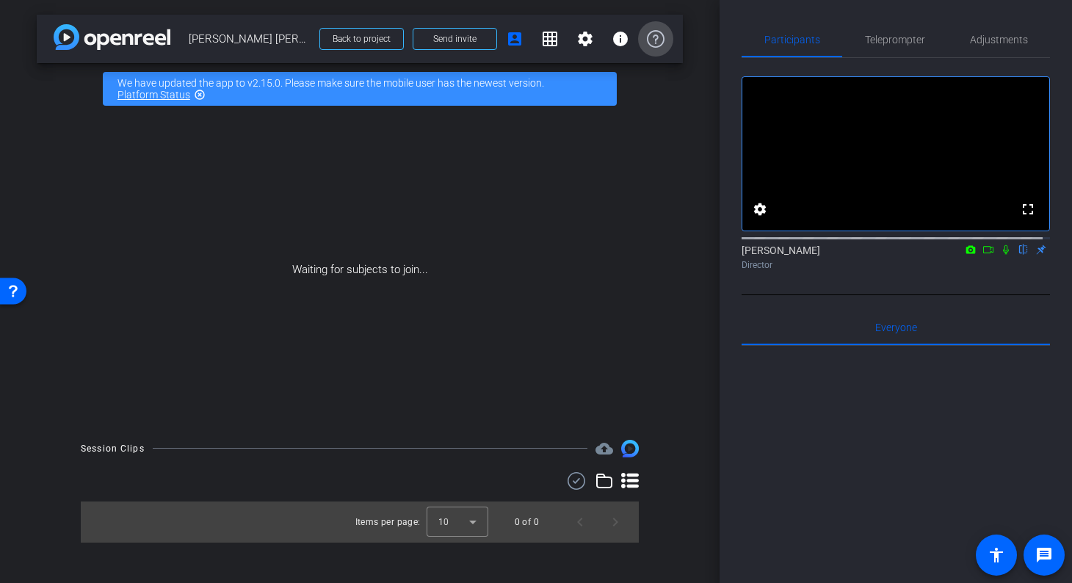
click at [657, 39] on icon at bounding box center [656, 39] width 18 height 18
